Goal: Information Seeking & Learning: Learn about a topic

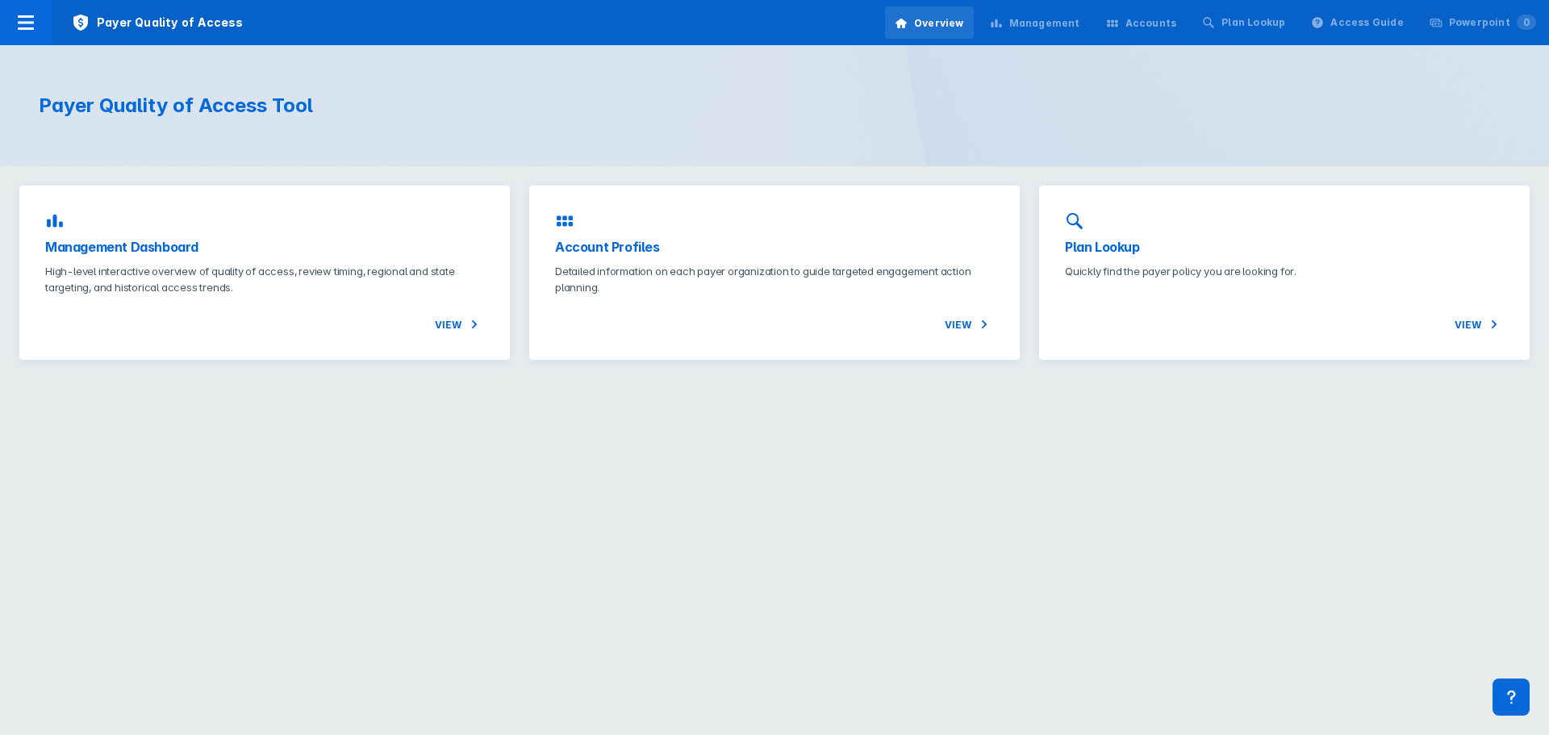
click at [306, 295] on div "View" at bounding box center [264, 314] width 439 height 39
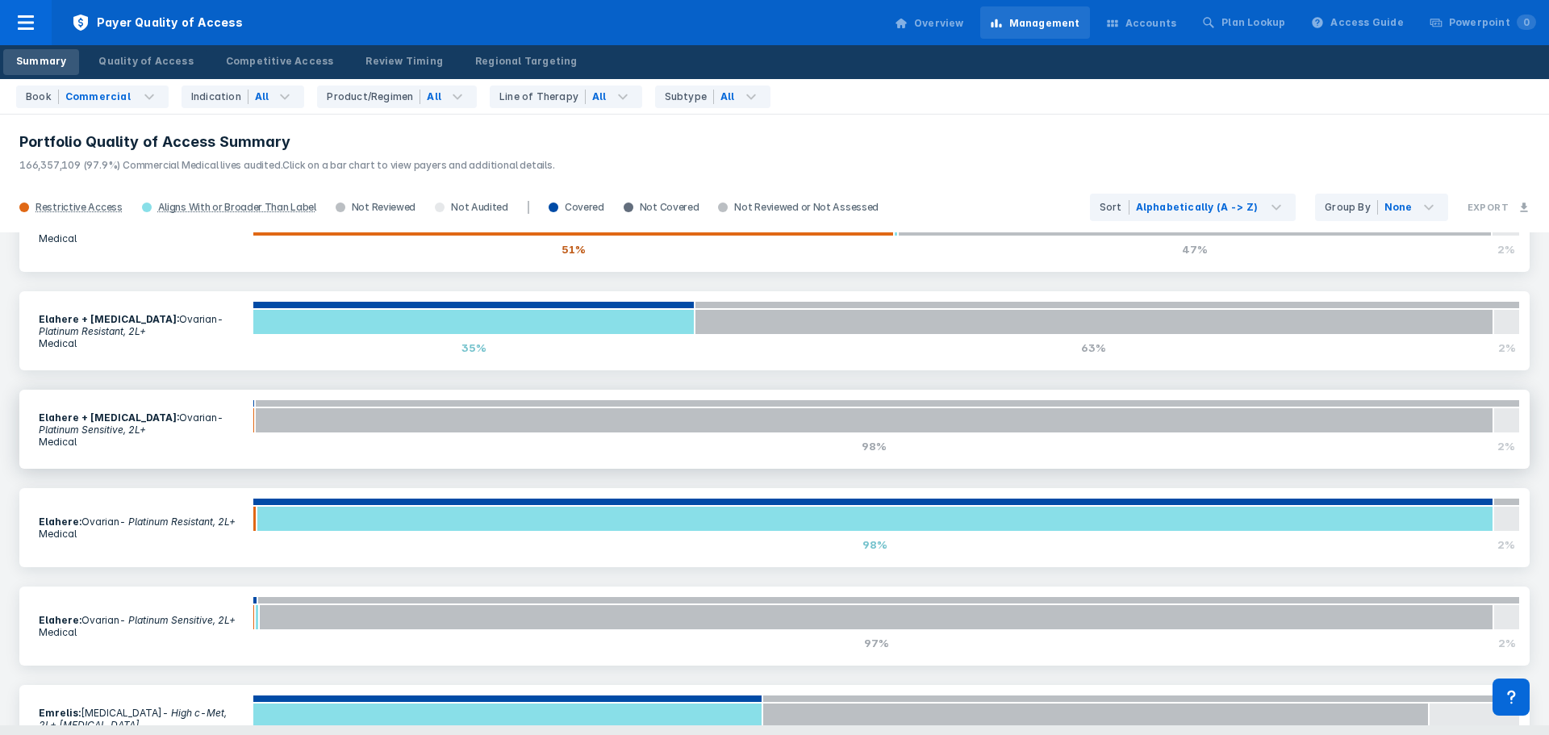
scroll to position [484, 0]
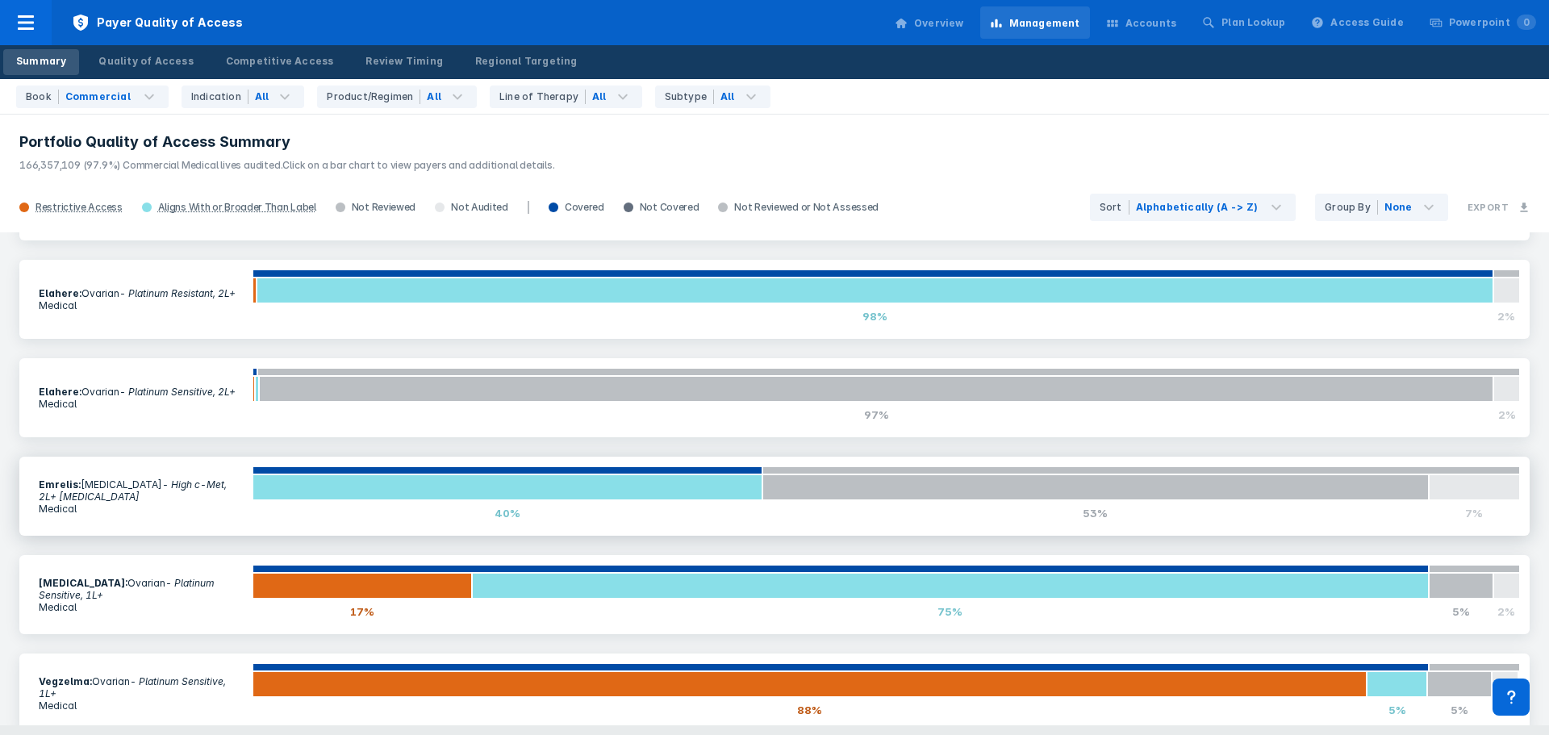
click at [111, 502] on p "Medical" at bounding box center [141, 508] width 204 height 12
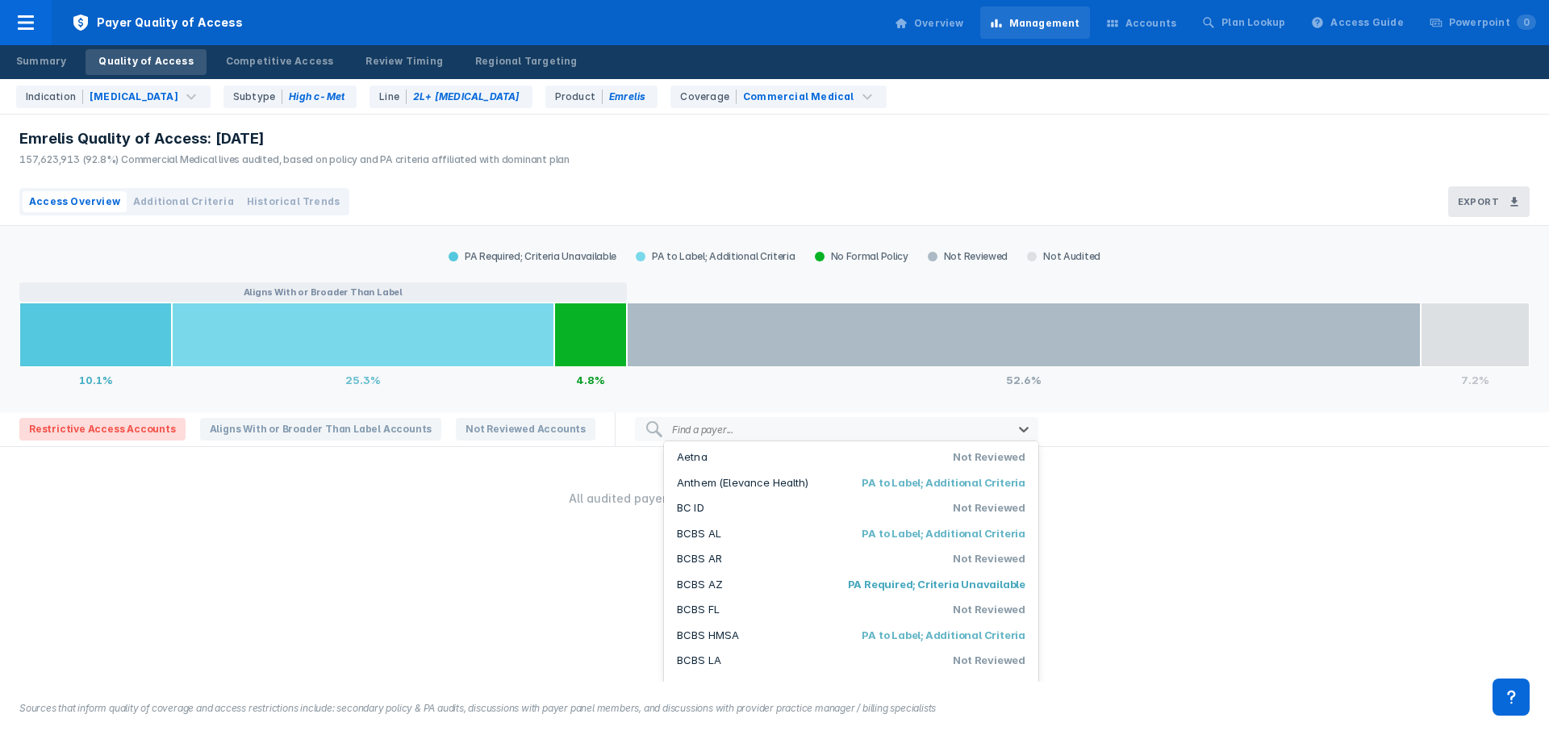
click at [736, 435] on div at bounding box center [868, 429] width 265 height 15
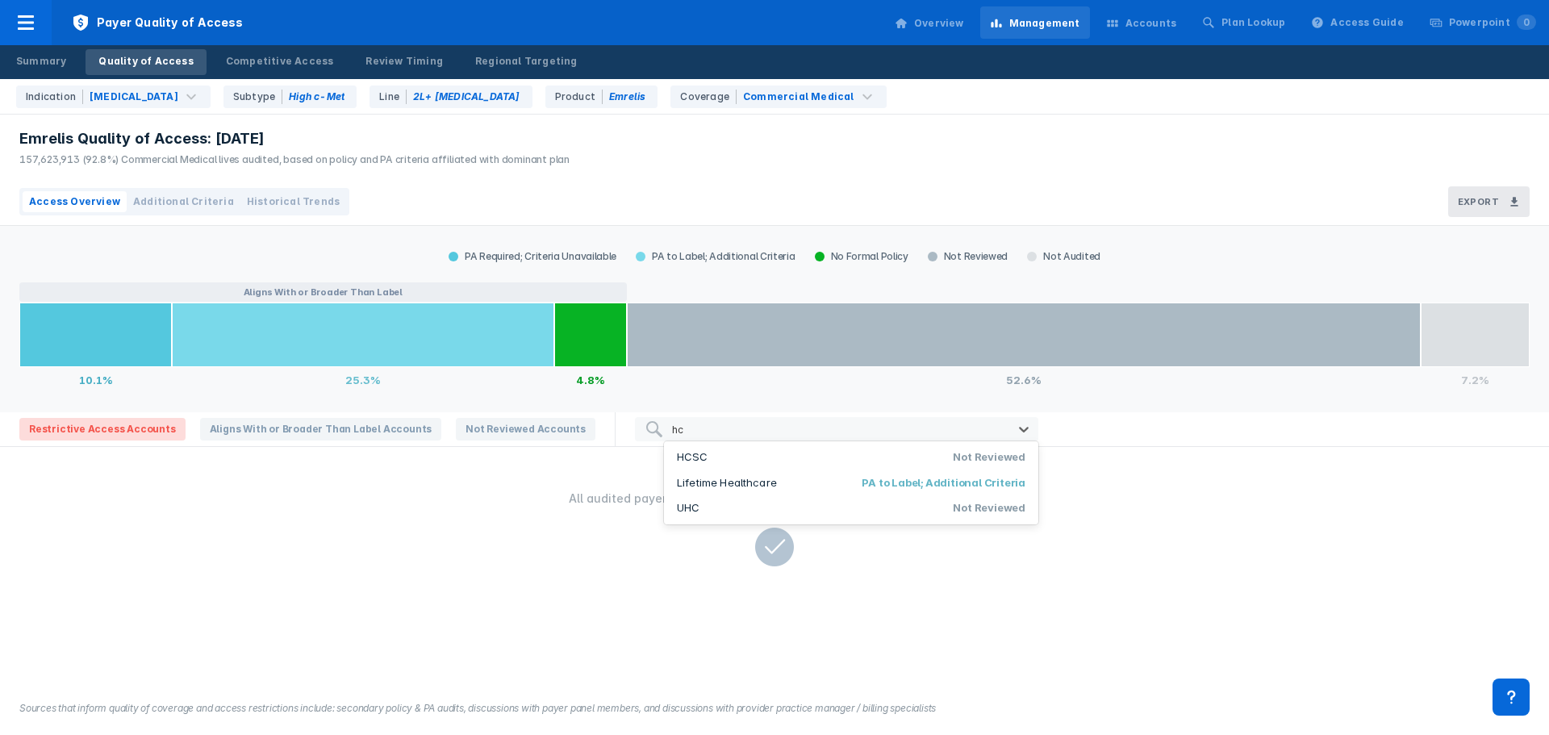
type input "h"
type input "hcsc"
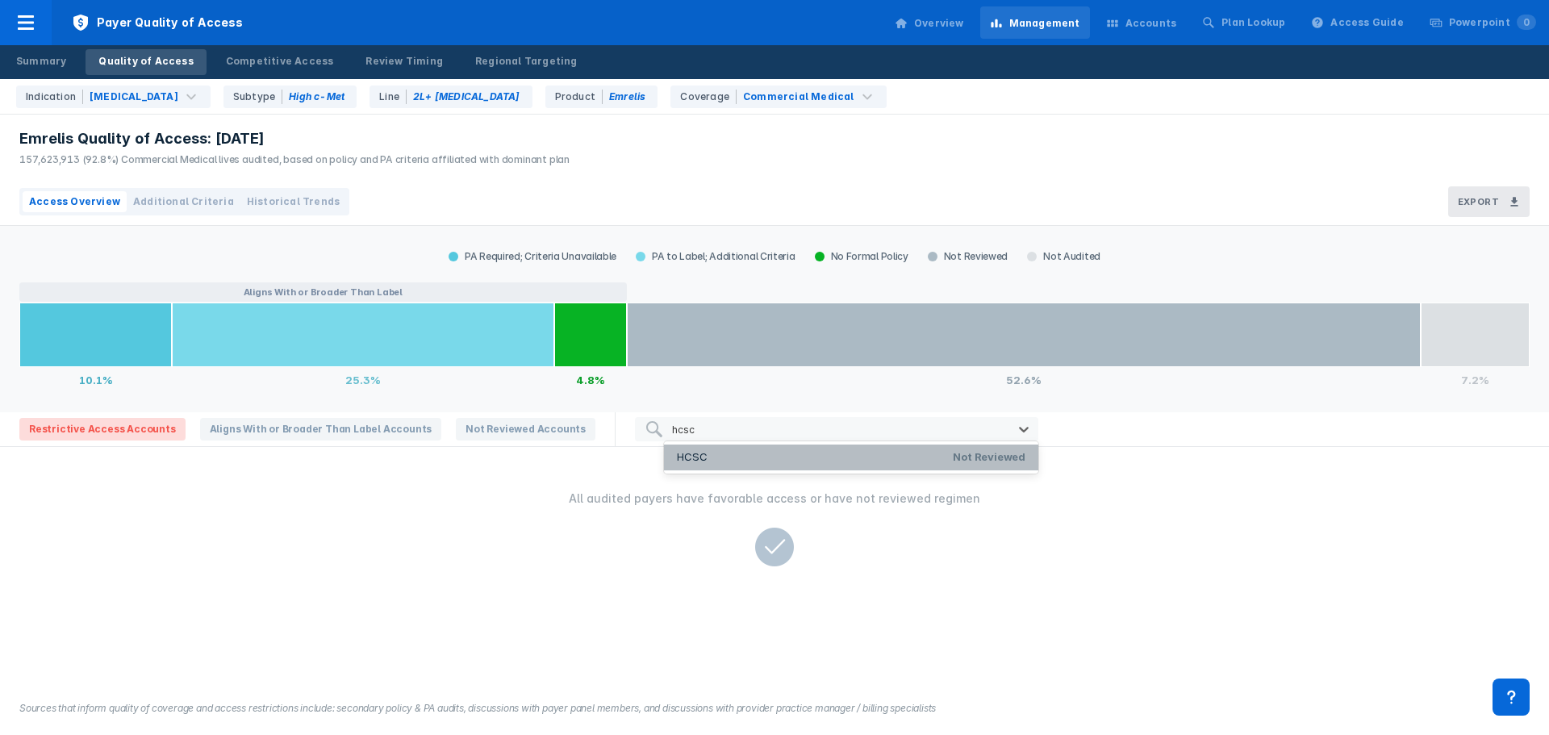
click at [729, 459] on li "HCSC Not Reviewed" at bounding box center [851, 457] width 374 height 26
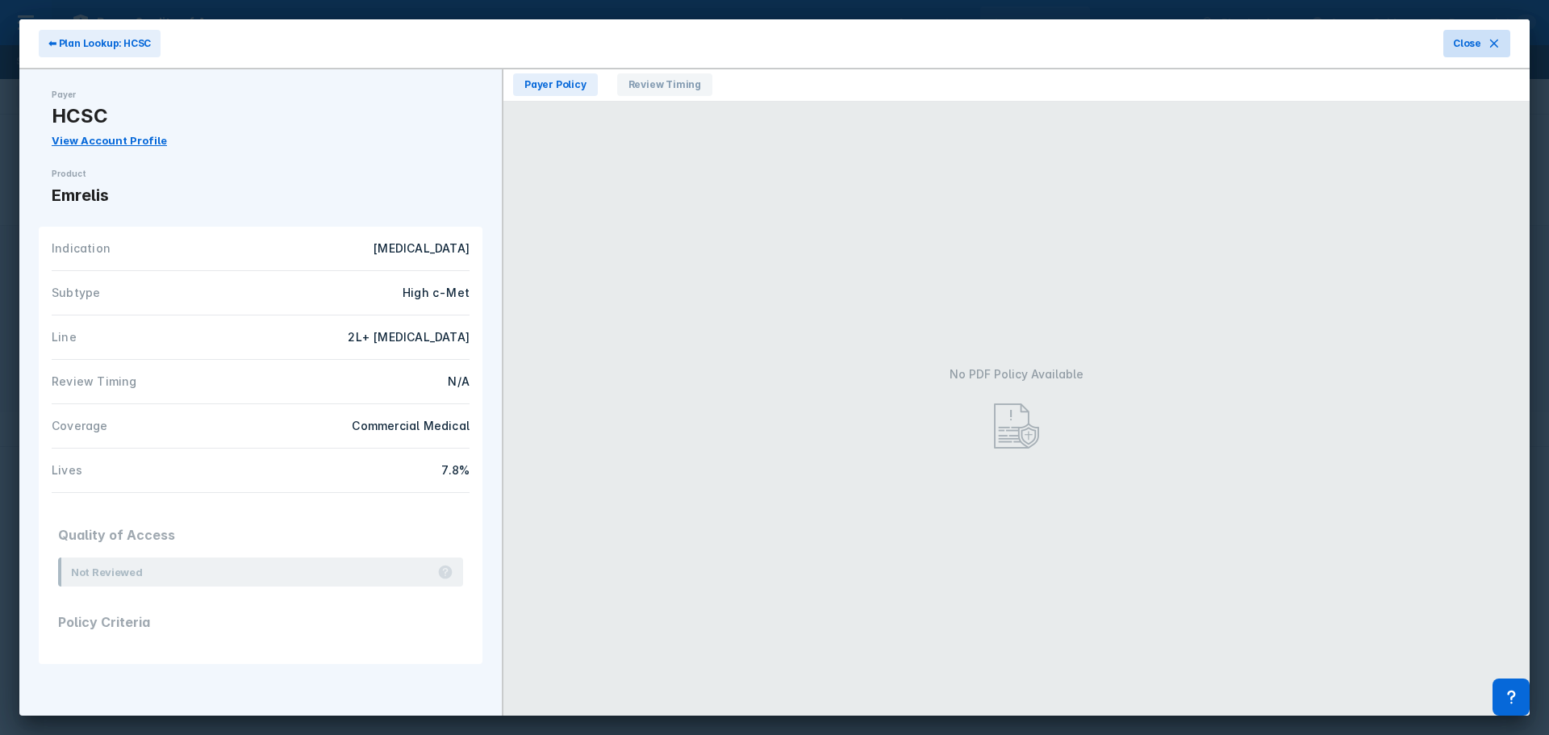
click at [1487, 41] on icon at bounding box center [1493, 43] width 13 height 13
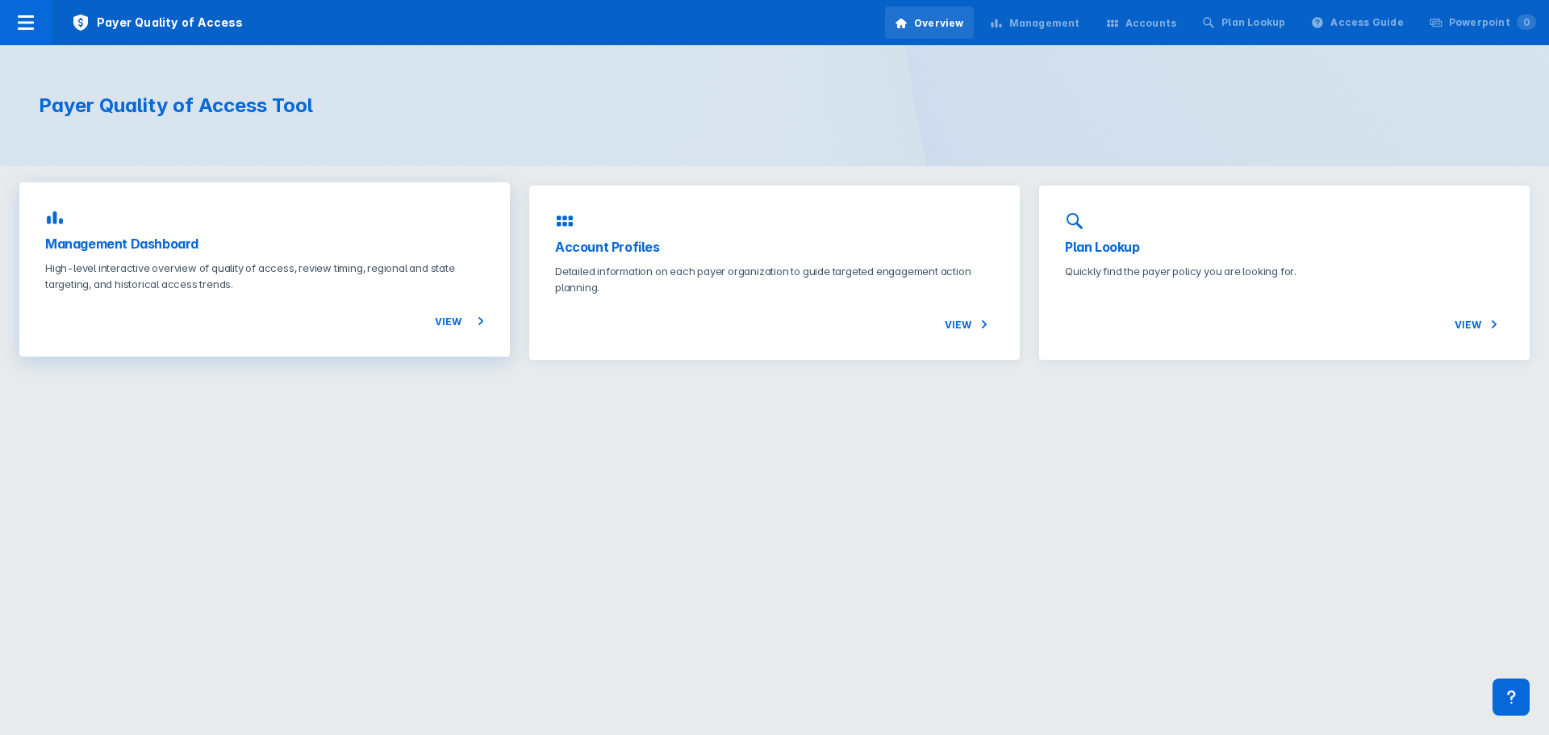
click at [231, 283] on p "High-level interactive overview of quality of access, review timing, regional a…" at bounding box center [264, 276] width 439 height 32
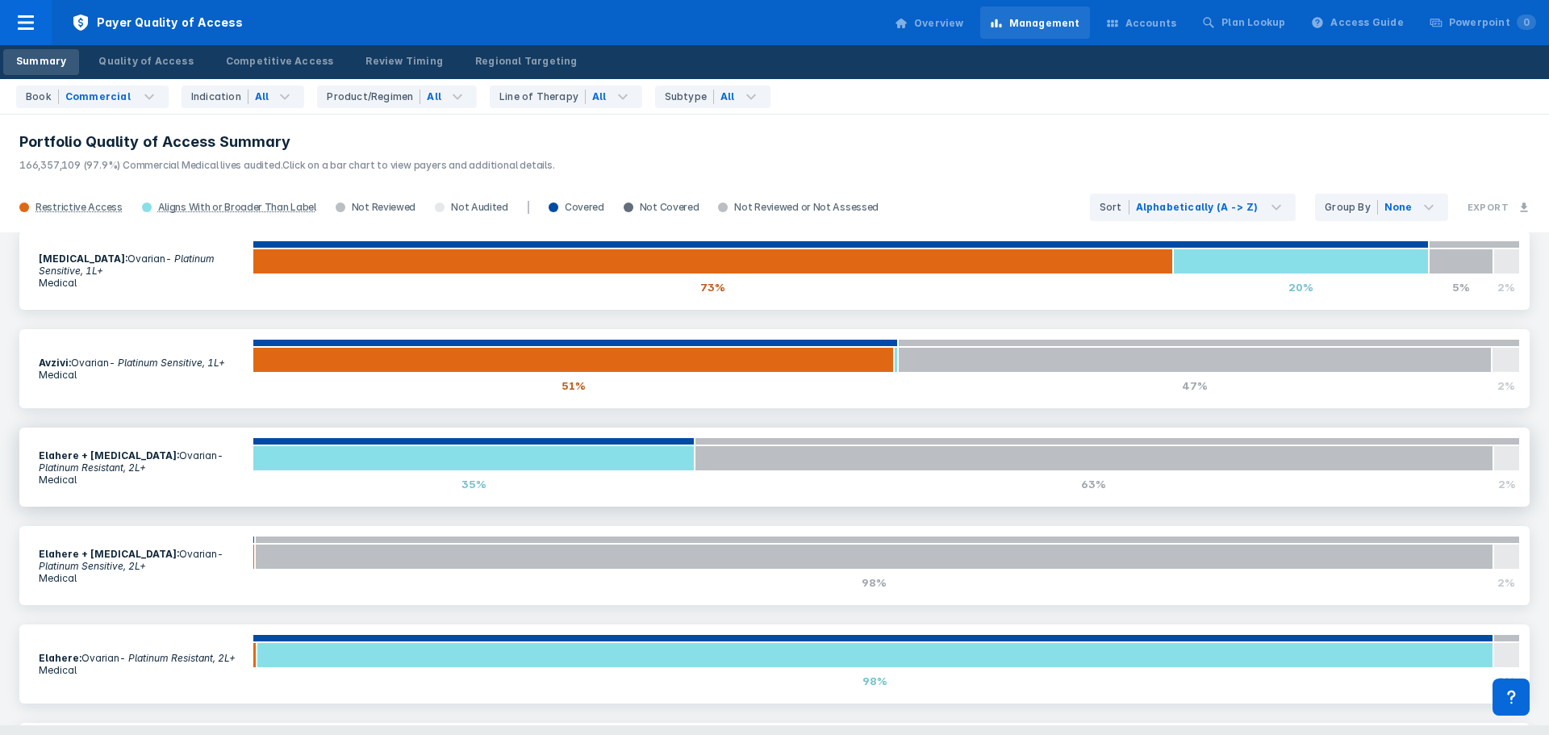
scroll to position [323, 0]
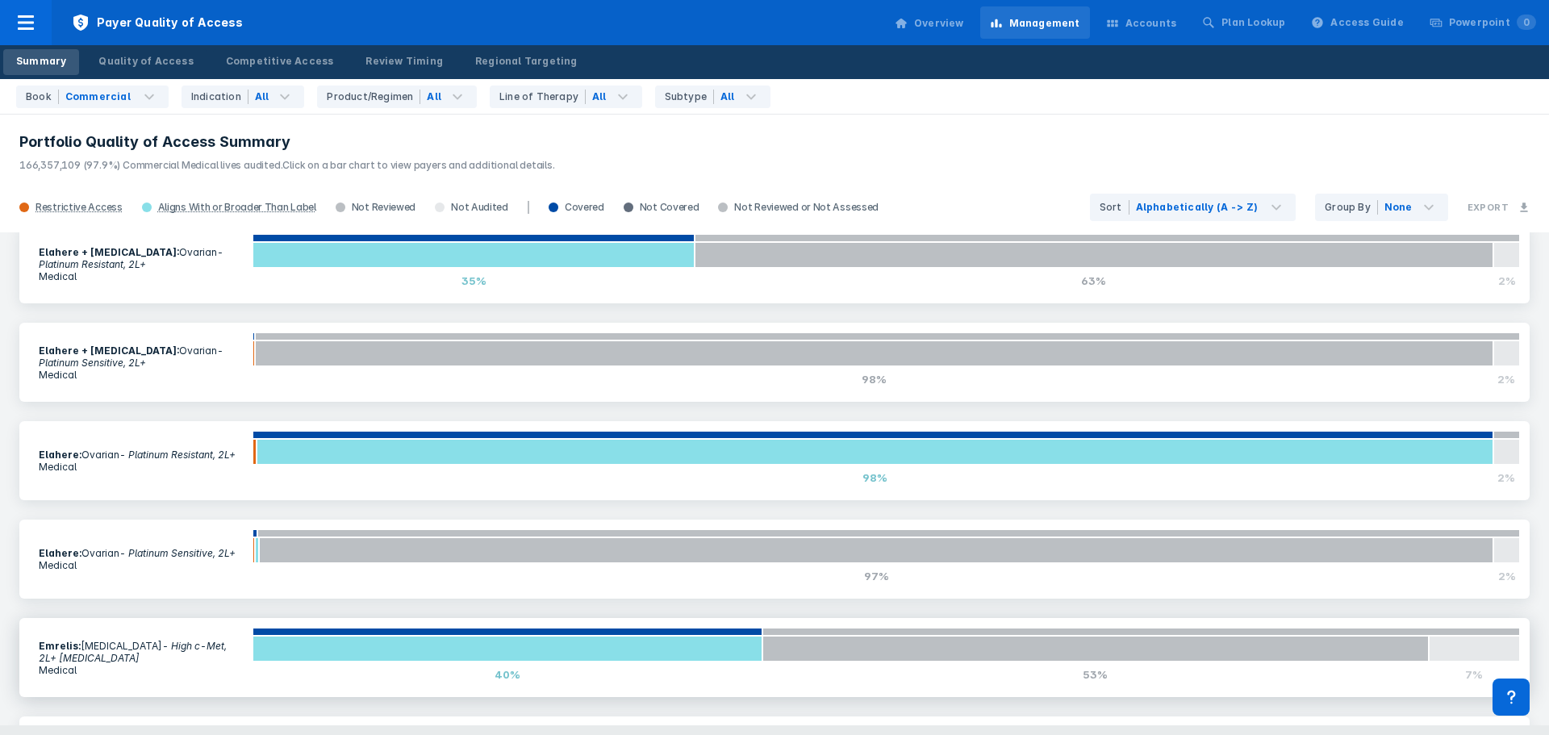
click at [118, 667] on p "Medical" at bounding box center [141, 670] width 204 height 12
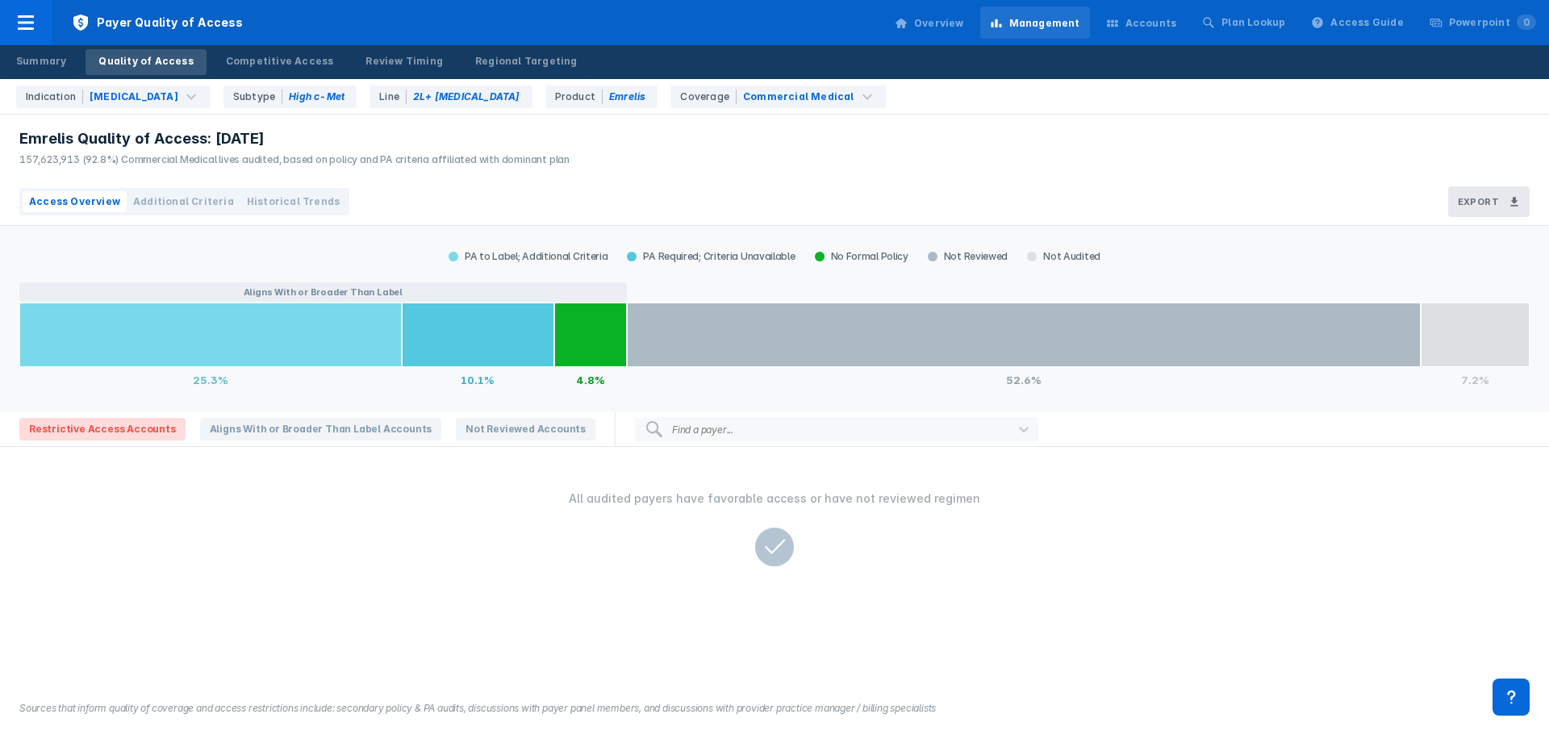
click at [679, 436] on div "Find a payer..." at bounding box center [836, 429] width 345 height 24
type input "anthem"
click at [698, 457] on div "Anthem (Elevance Health)" at bounding box center [743, 457] width 133 height 16
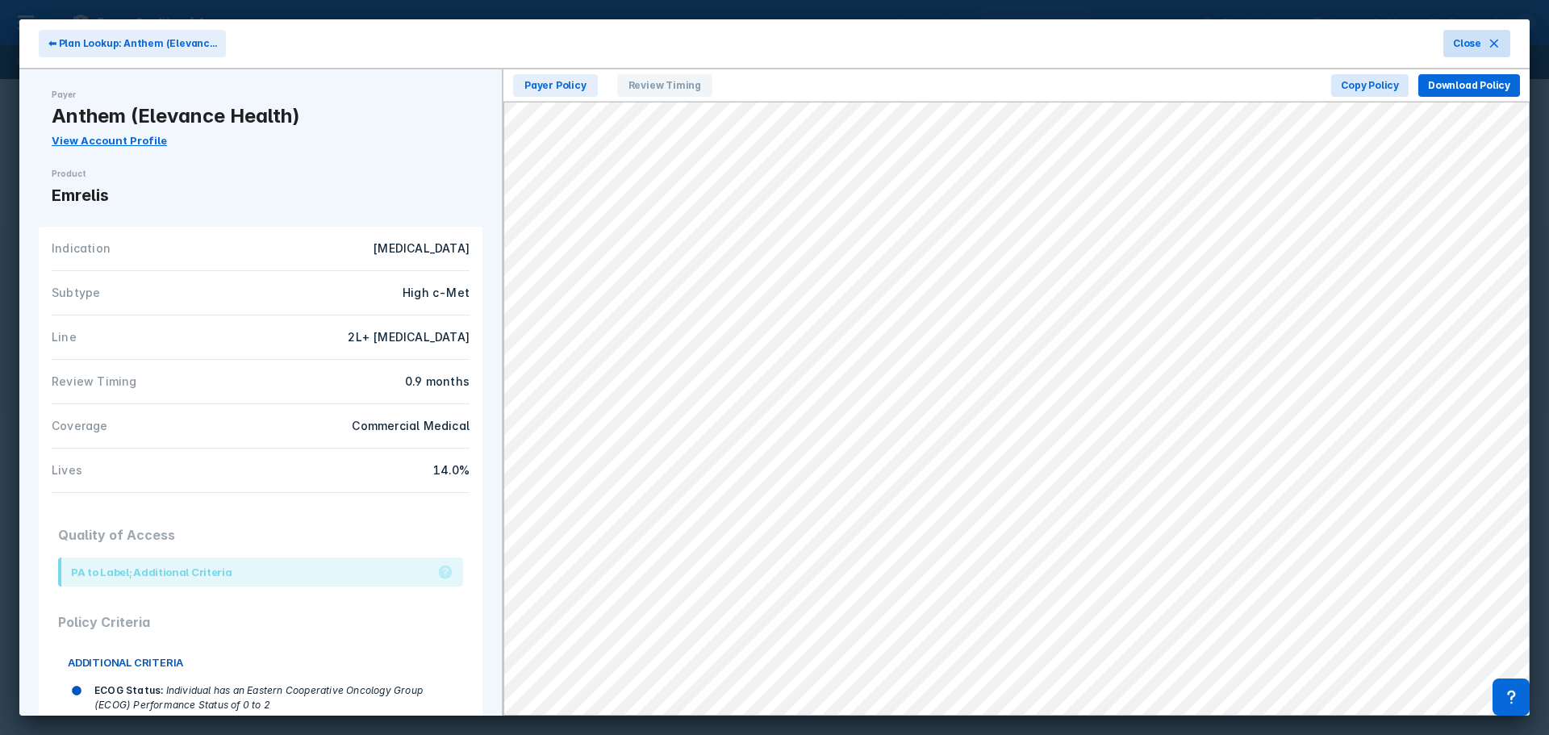
click at [1474, 43] on span "Close" at bounding box center [1467, 43] width 28 height 15
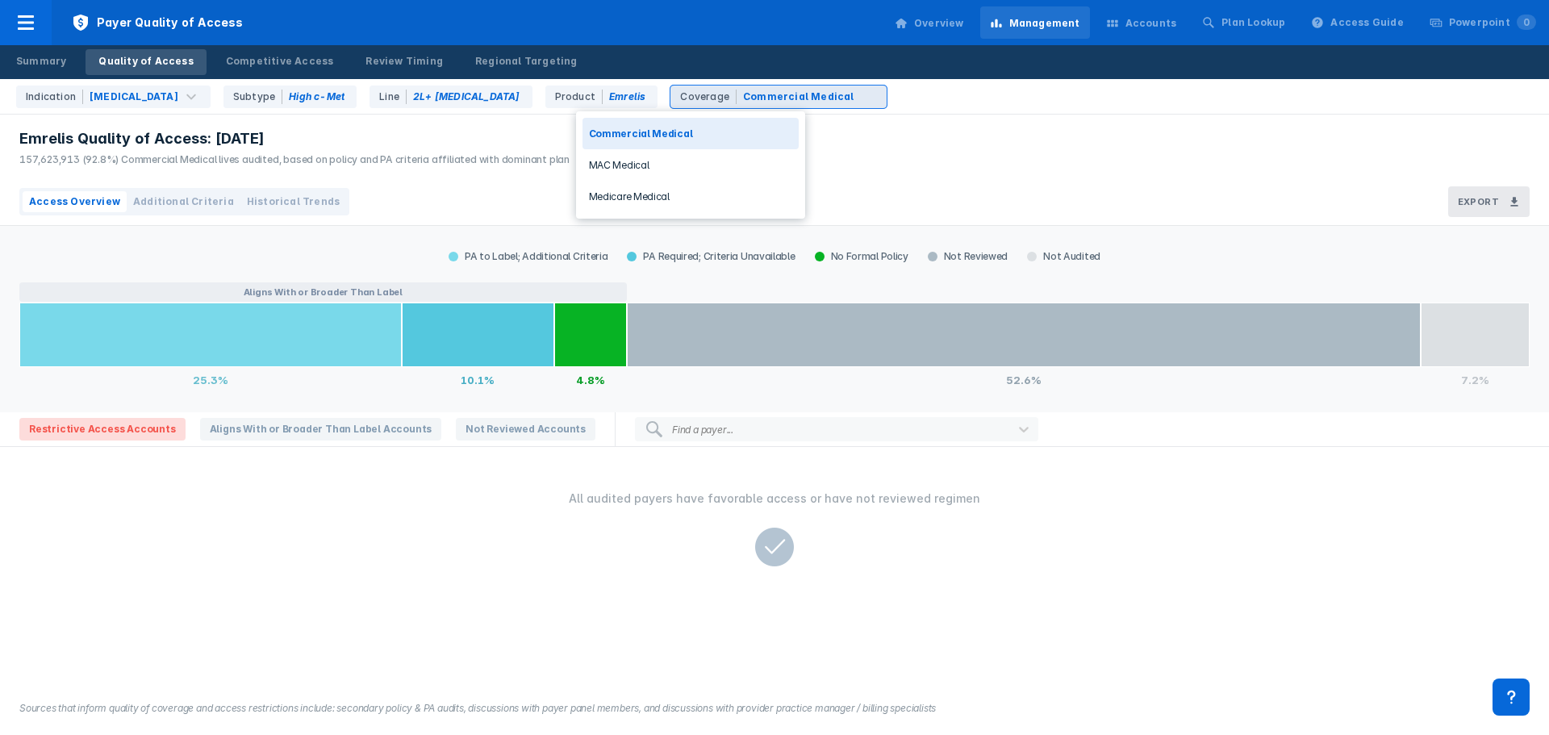
click at [743, 96] on div "Commercial Medical" at bounding box center [798, 97] width 111 height 15
click at [658, 190] on div "Medicare Medical" at bounding box center [690, 196] width 216 height 31
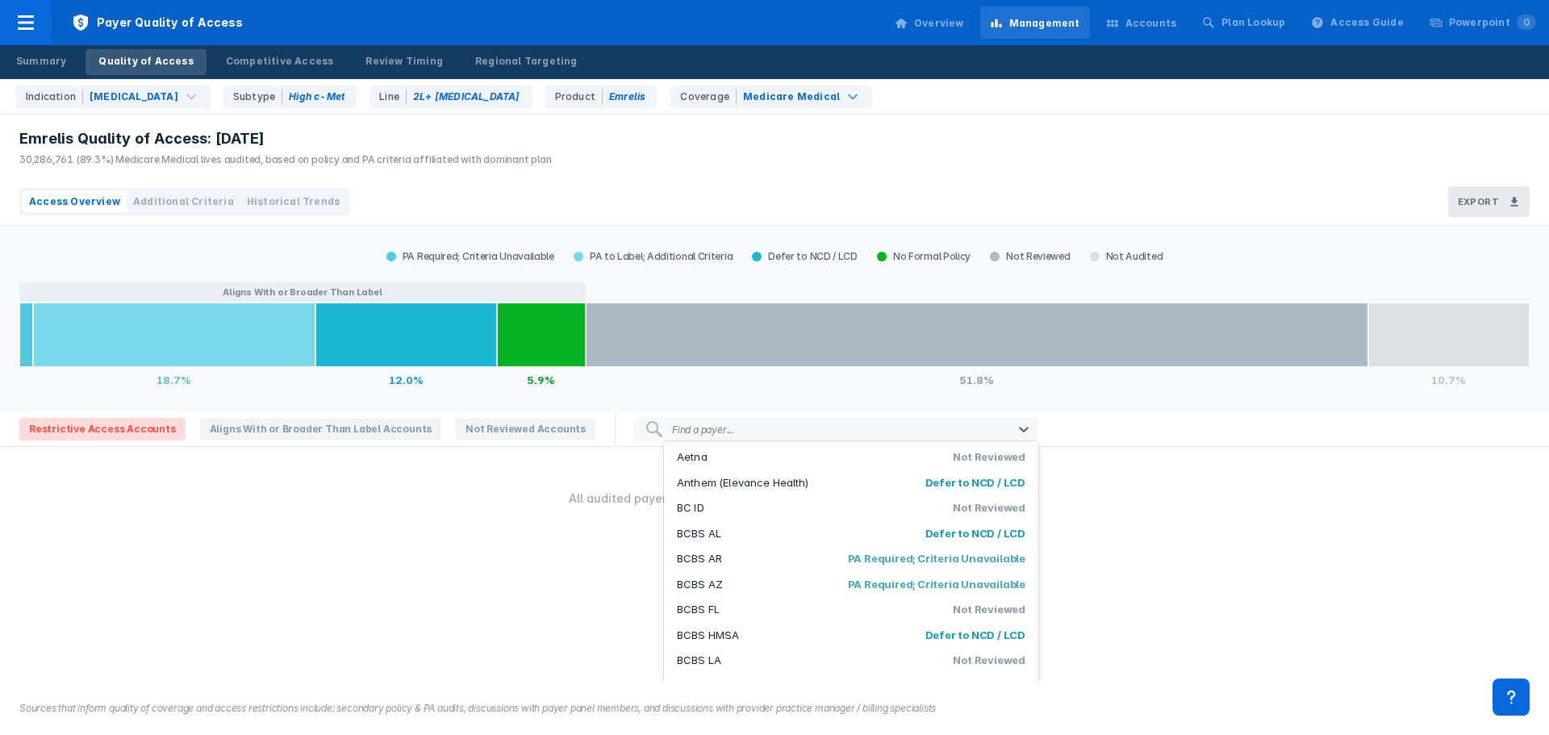
click at [736, 436] on div at bounding box center [868, 429] width 265 height 15
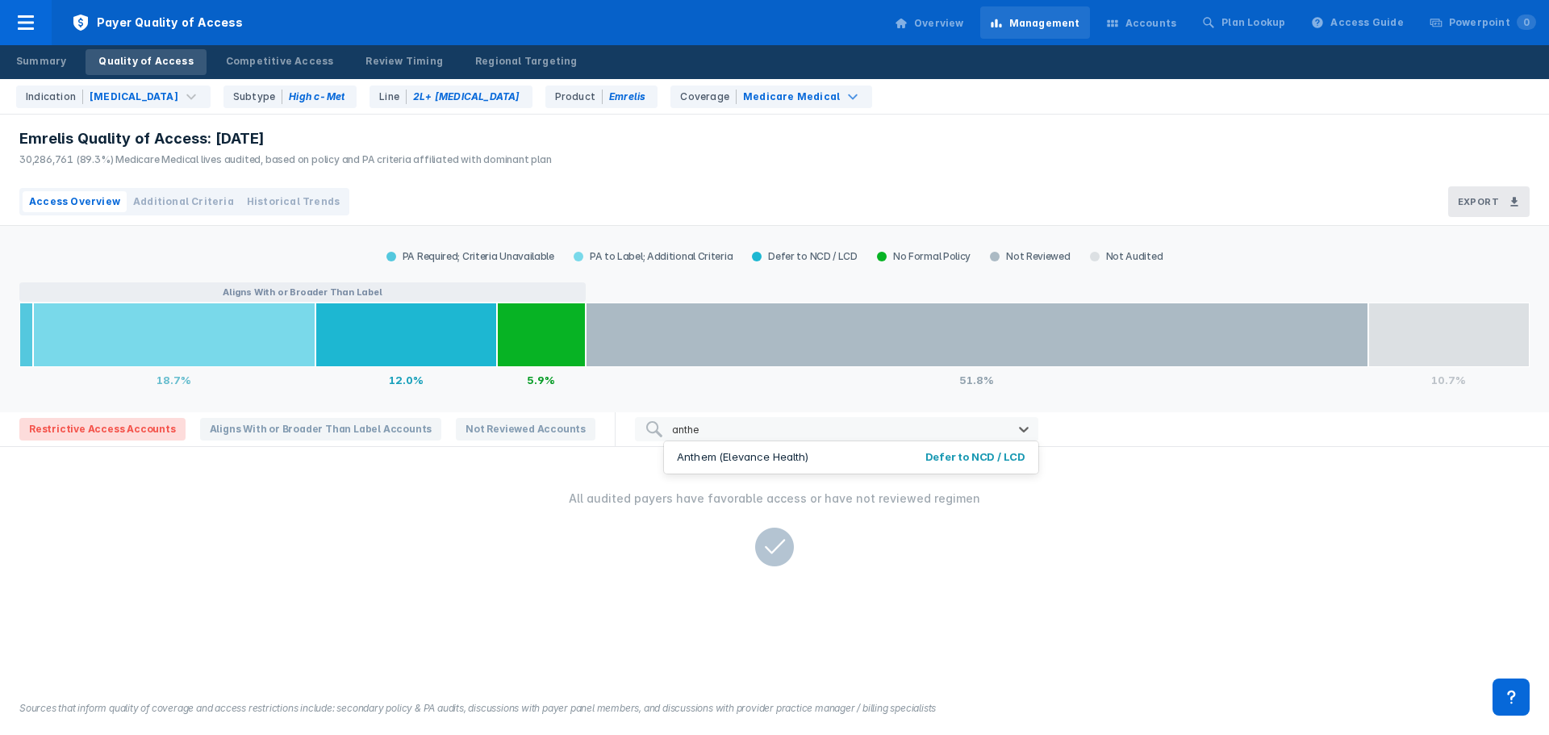
type input "anthem"
click at [700, 462] on div "Anthem (Elevance Health)" at bounding box center [743, 457] width 133 height 16
